Goal: Information Seeking & Learning: Learn about a topic

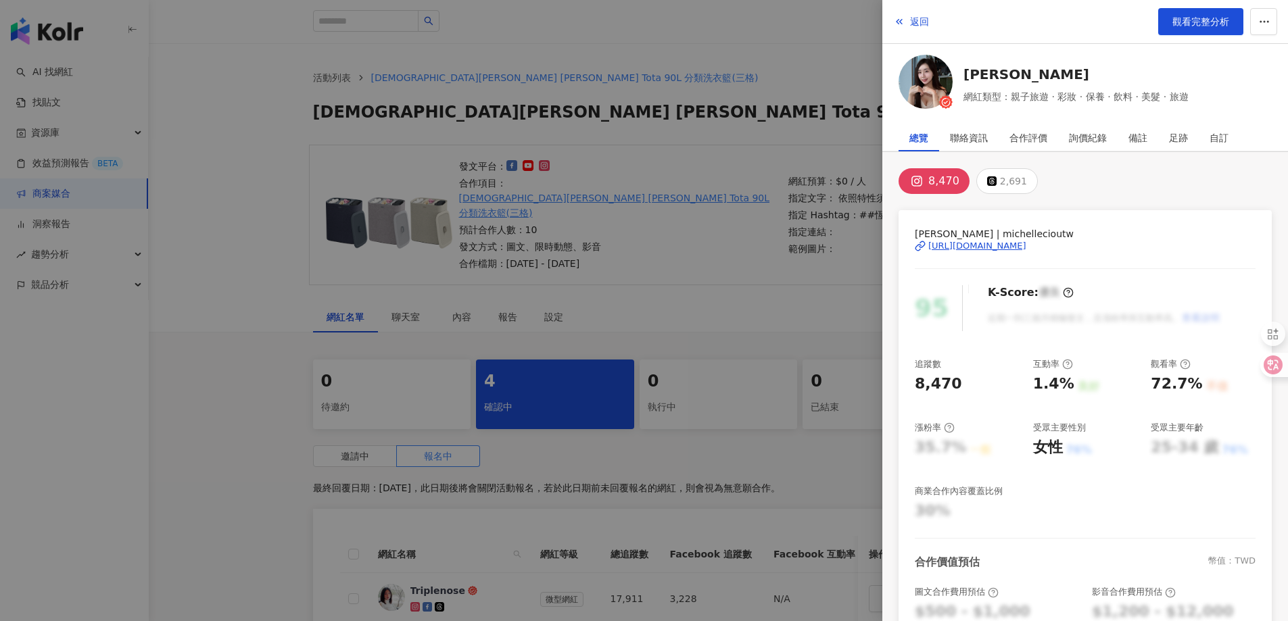
scroll to position [338, 0]
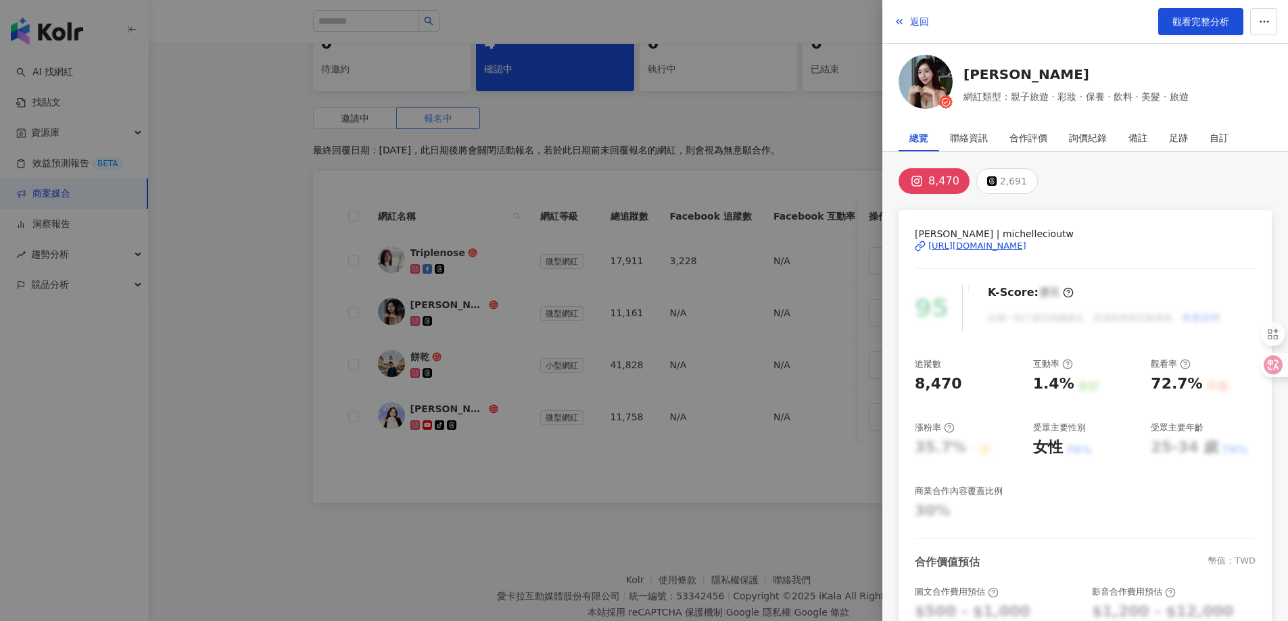
click at [916, 22] on span "返回" at bounding box center [919, 21] width 19 height 11
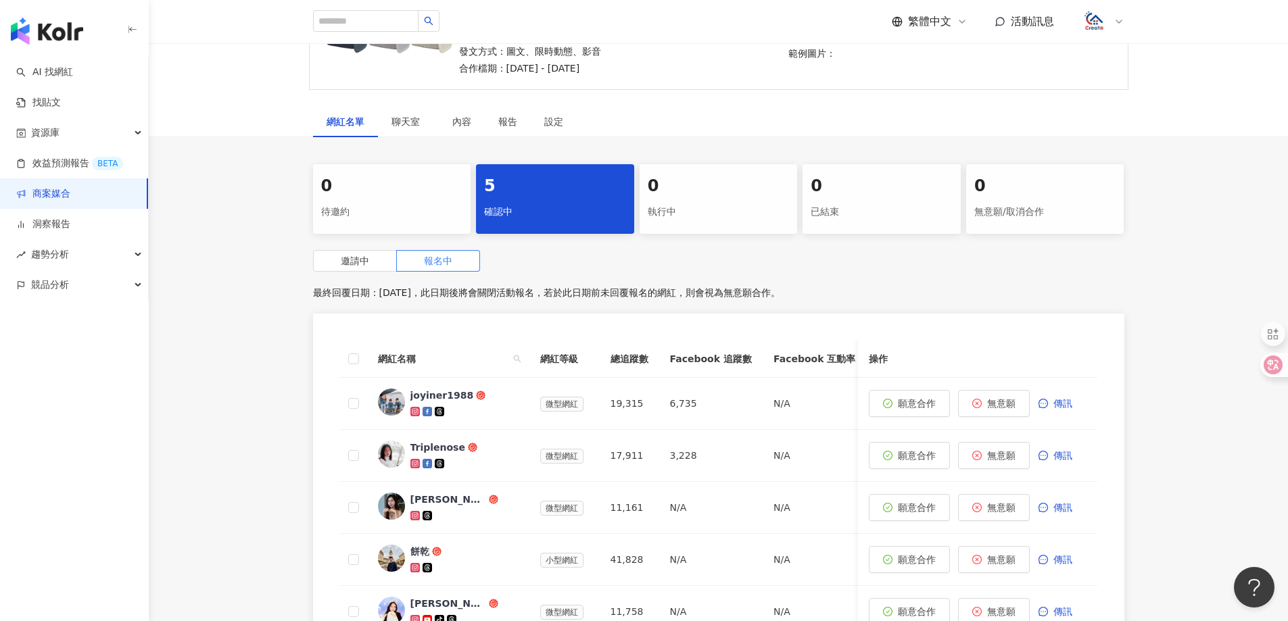
scroll to position [203, 0]
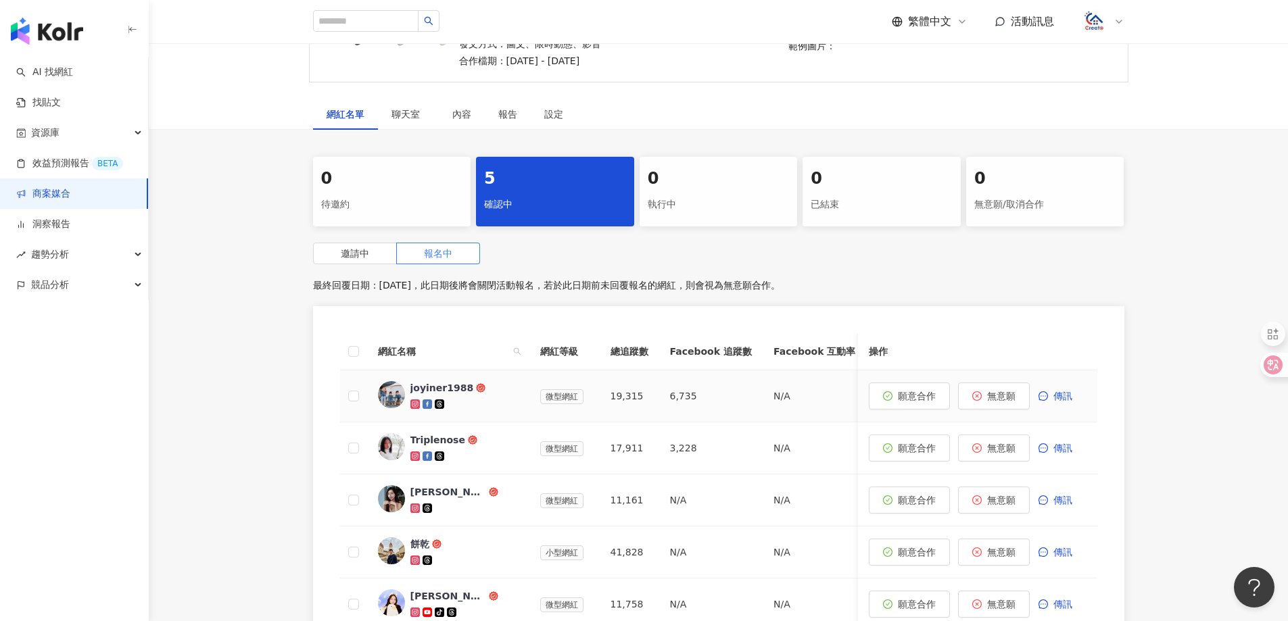
click at [449, 381] on div "joyiner1988" at bounding box center [442, 388] width 64 height 14
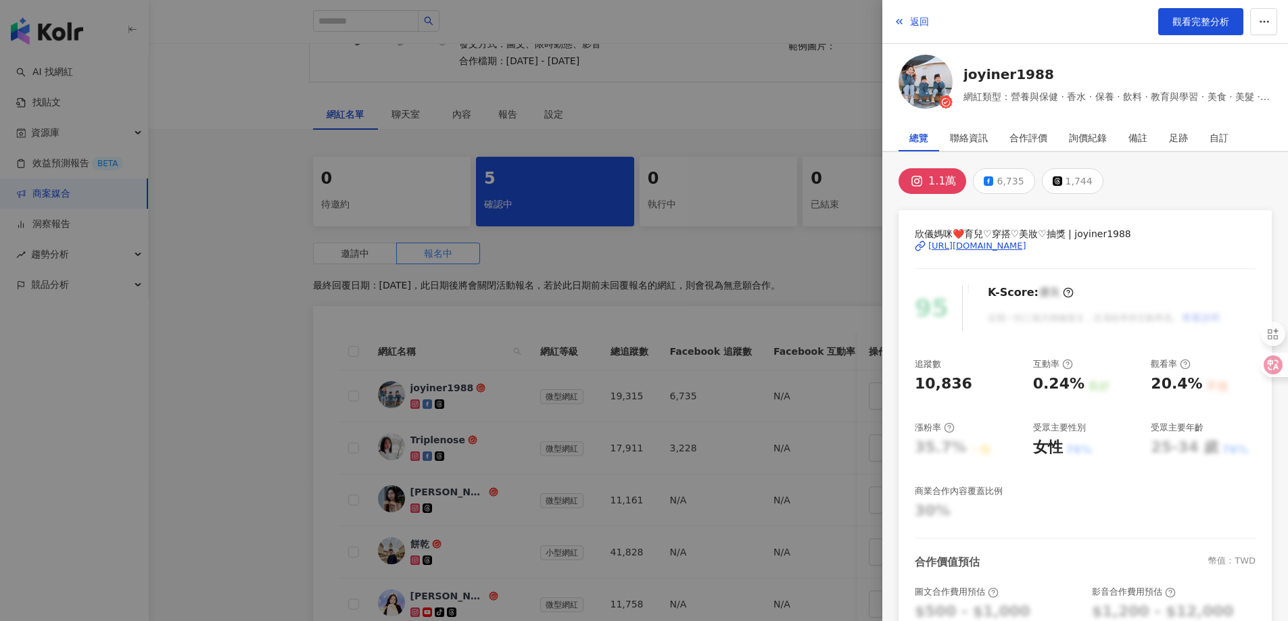
click at [1026, 243] on div "https://www.instagram.com/joyiner1988/" at bounding box center [977, 246] width 98 height 12
click at [979, 250] on div "https://www.instagram.com/joyiner1988/" at bounding box center [977, 246] width 98 height 12
click at [919, 23] on span "返回" at bounding box center [919, 21] width 19 height 11
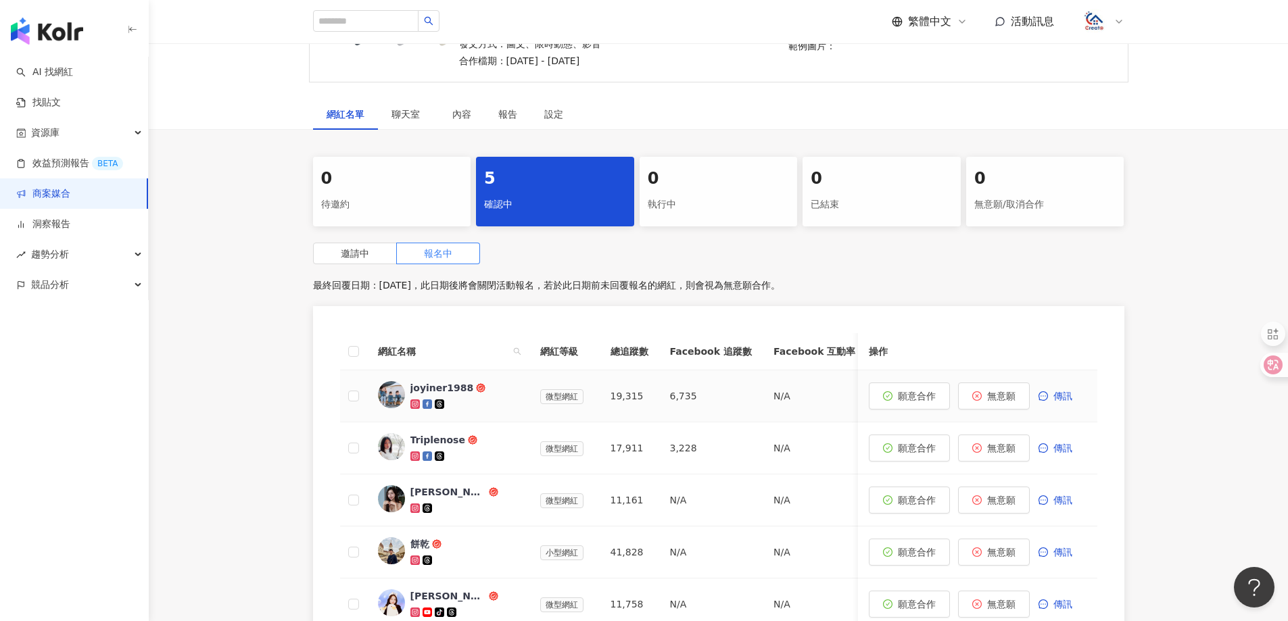
click at [446, 381] on div "joyiner1988" at bounding box center [442, 388] width 64 height 14
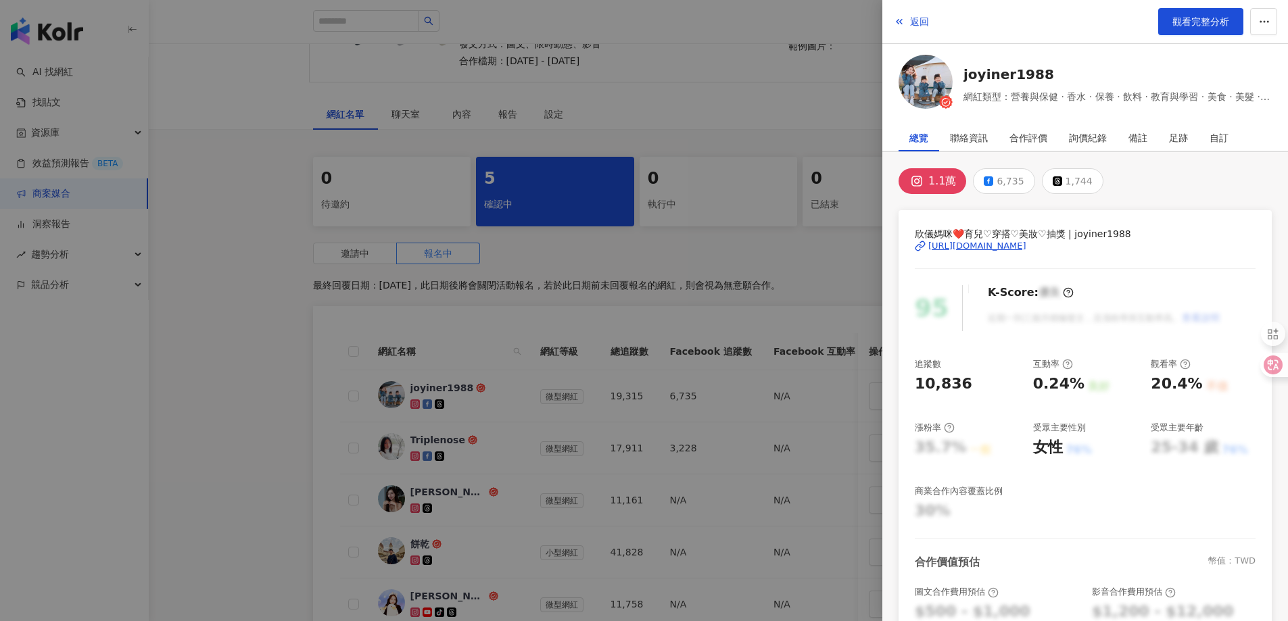
click at [1026, 246] on div "https://www.instagram.com/joyiner1988/" at bounding box center [977, 246] width 98 height 12
click at [911, 18] on span "返回" at bounding box center [919, 21] width 19 height 11
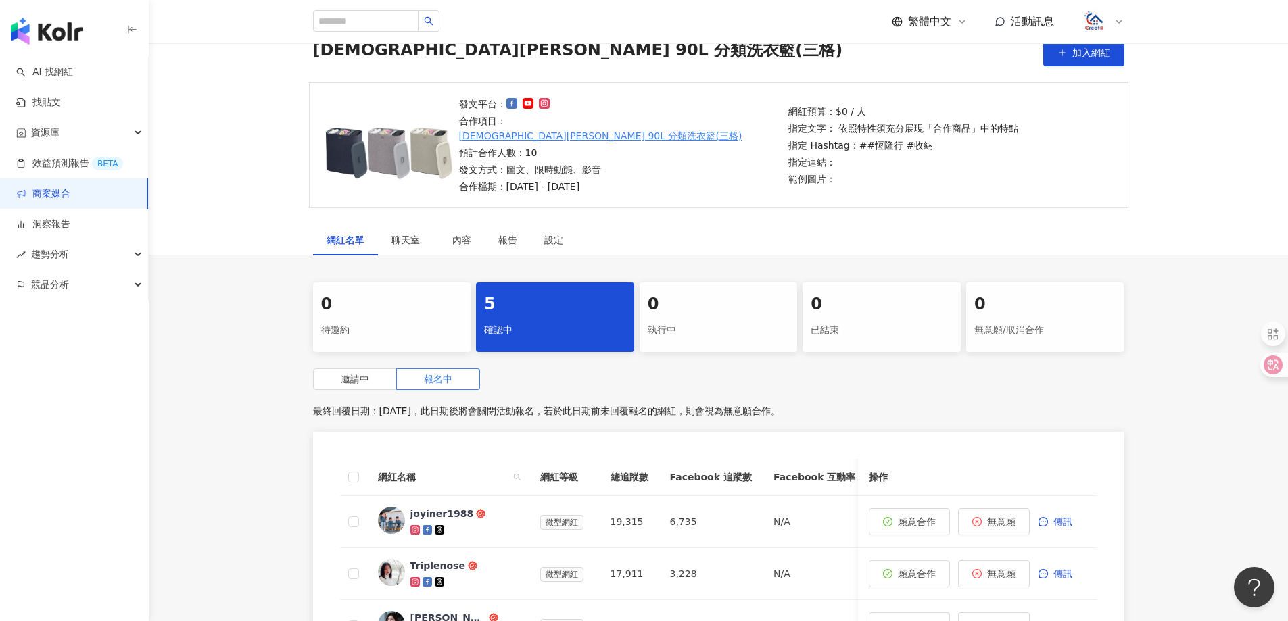
click at [62, 192] on link "商案媒合" at bounding box center [43, 194] width 54 height 14
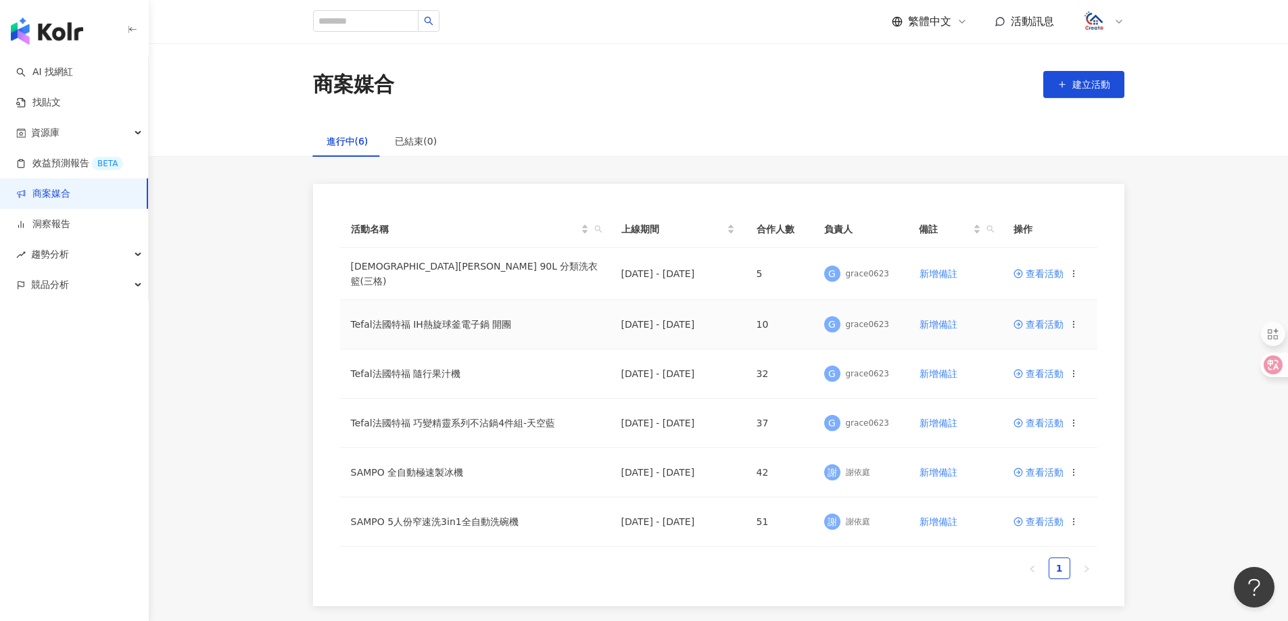
click at [1047, 321] on span "查看活動" at bounding box center [1038, 324] width 50 height 9
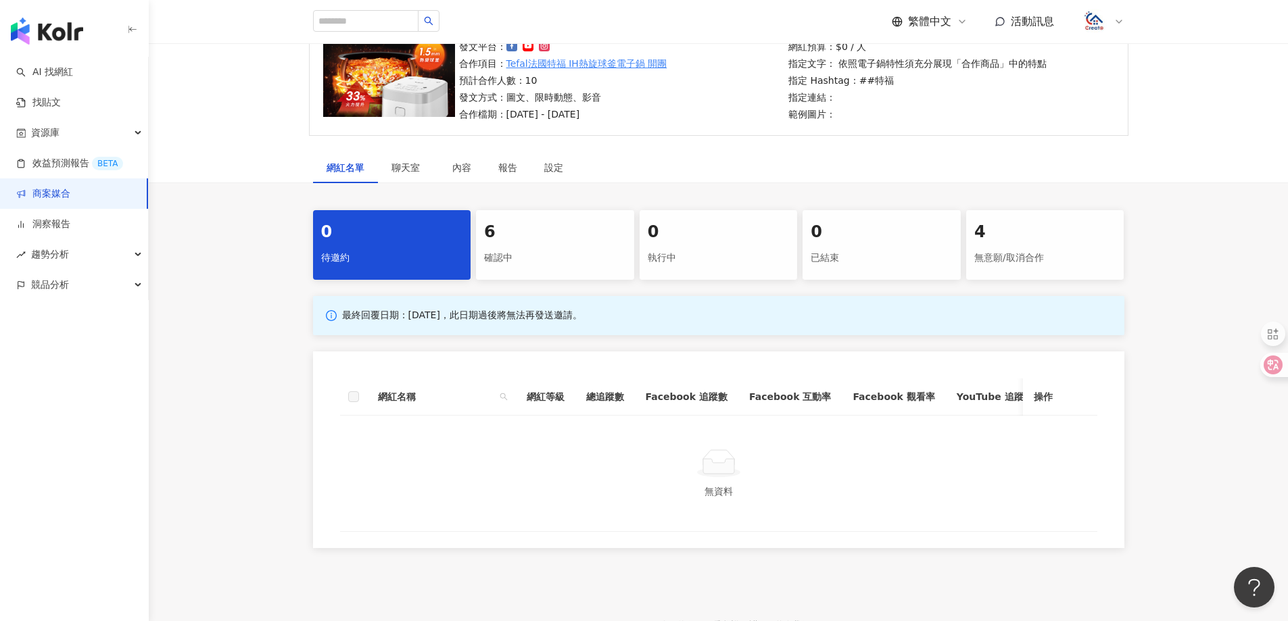
scroll to position [135, 0]
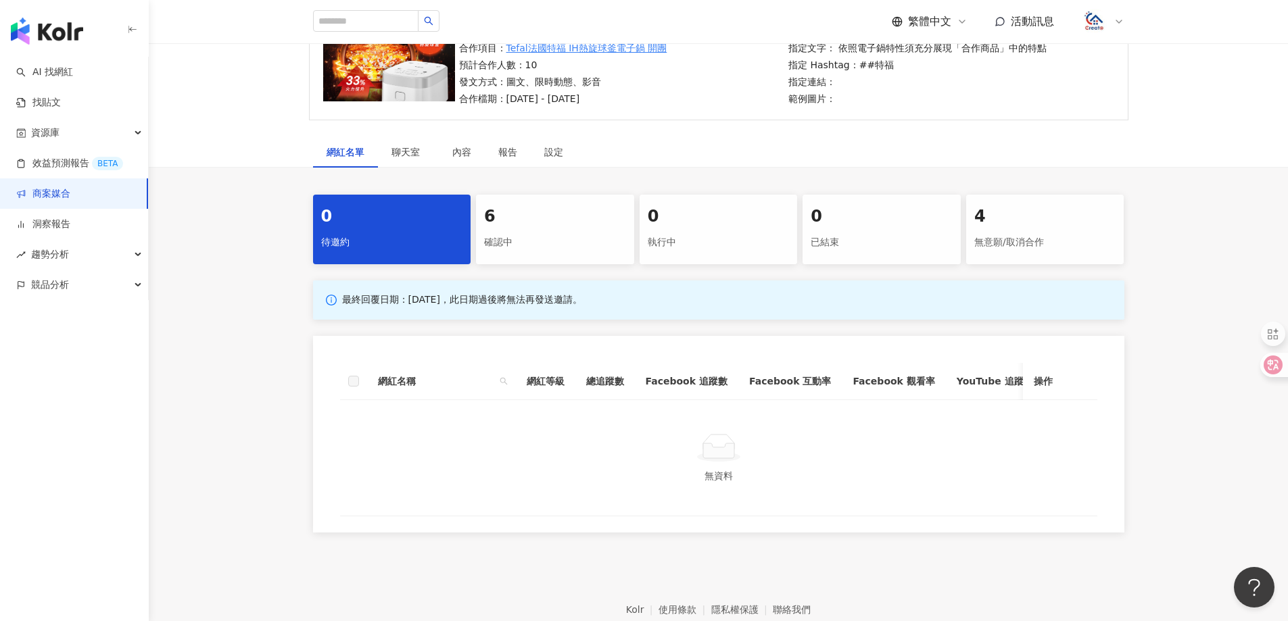
click at [524, 233] on div "確認中" at bounding box center [555, 242] width 142 height 23
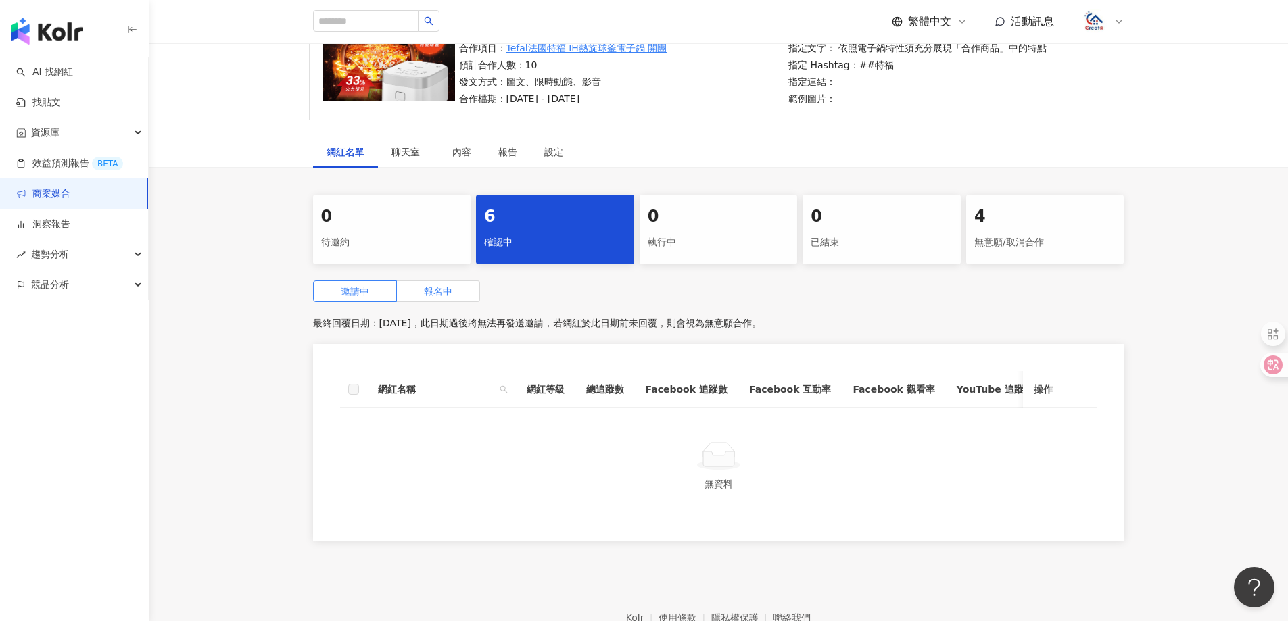
click at [440, 286] on span "報名中" at bounding box center [438, 291] width 28 height 11
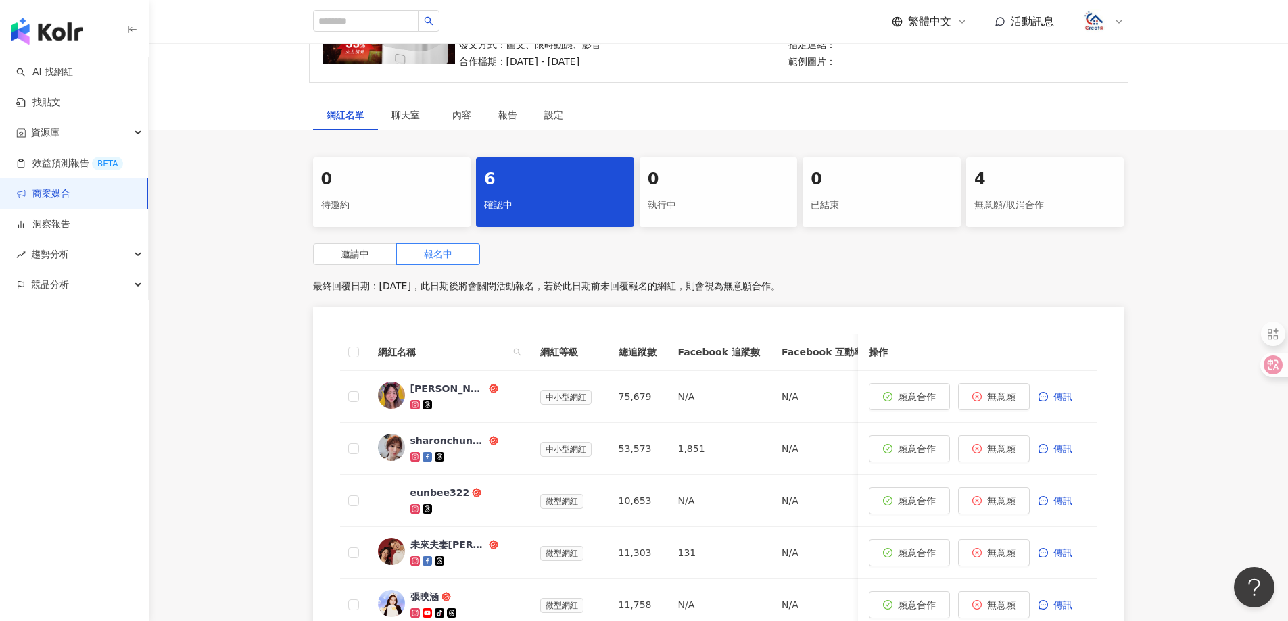
scroll to position [203, 0]
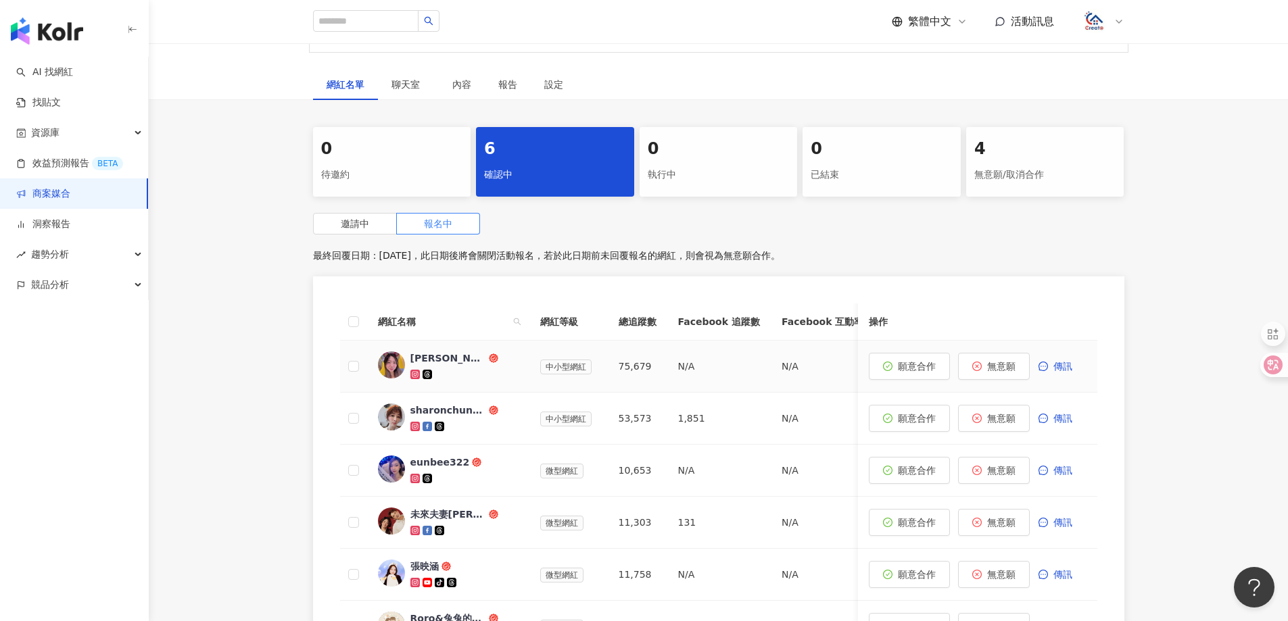
click at [466, 360] on div "Sarinne Sung 幸恩" at bounding box center [448, 359] width 76 height 14
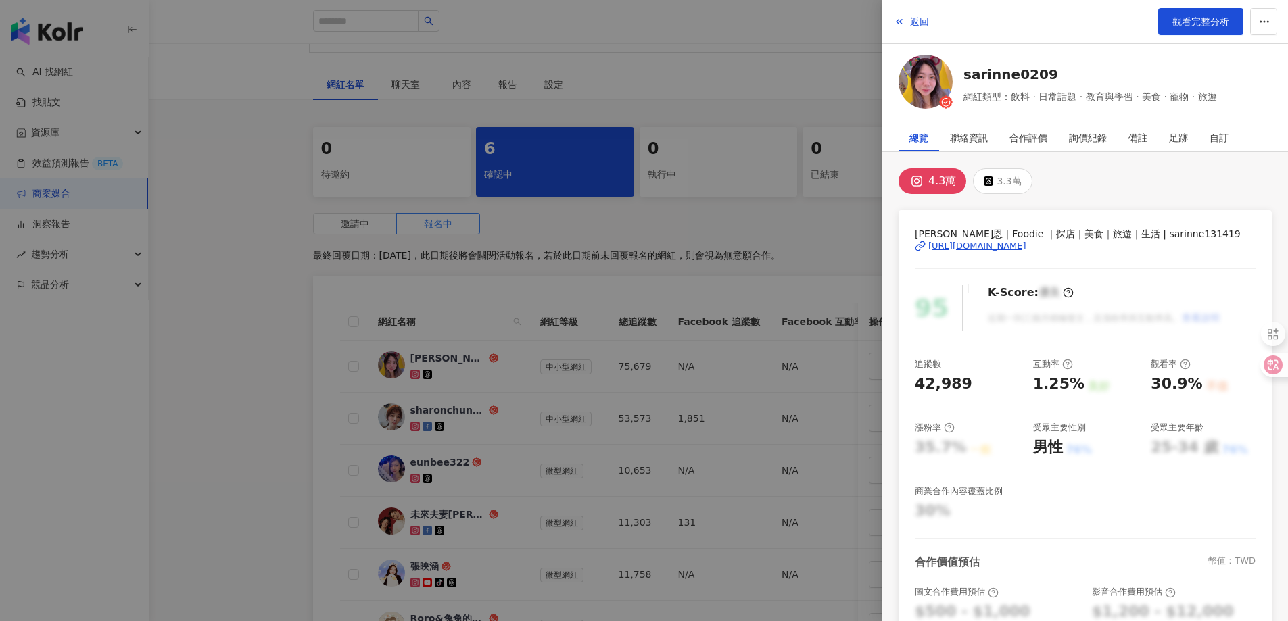
click at [973, 247] on div "https://www.instagram.com/sarinne131419/" at bounding box center [977, 246] width 98 height 12
